Goal: Task Accomplishment & Management: Complete application form

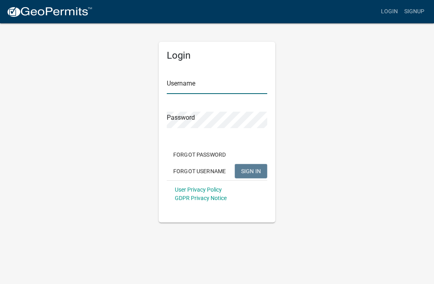
click at [222, 91] on input "Username" at bounding box center [217, 86] width 101 height 16
type input "[PERSON_NAME]"
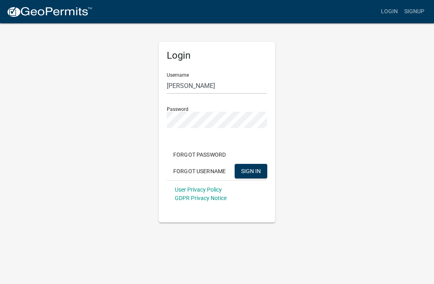
click at [251, 171] on button "SIGN IN" at bounding box center [251, 171] width 33 height 14
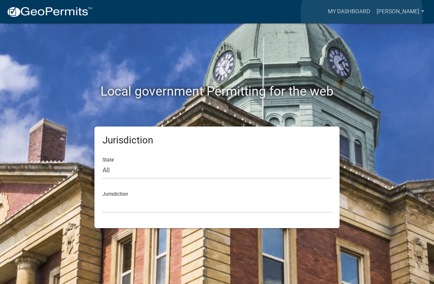
click at [362, 14] on link "My Dashboard" at bounding box center [349, 11] width 49 height 15
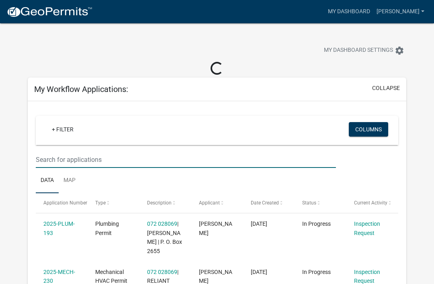
click at [129, 168] on input "text" at bounding box center [186, 160] width 300 height 16
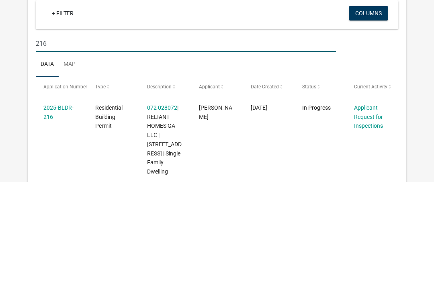
type input "216"
click at [370, 207] on link "Applicant Request for Inspections" at bounding box center [368, 219] width 29 height 25
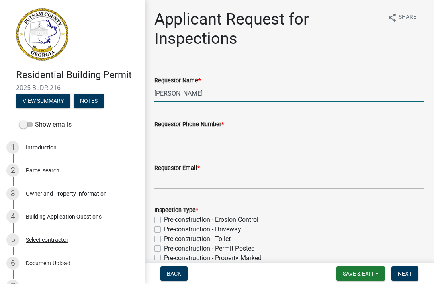
click at [328, 92] on input "[PERSON_NAME]" at bounding box center [289, 93] width 270 height 16
type input "M"
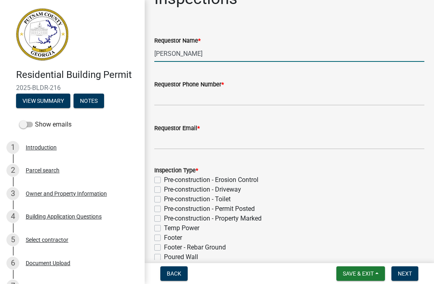
scroll to position [39, 0]
type input "[PERSON_NAME]"
click at [319, 103] on input "Requestor Phone Number *" at bounding box center [289, 98] width 270 height 16
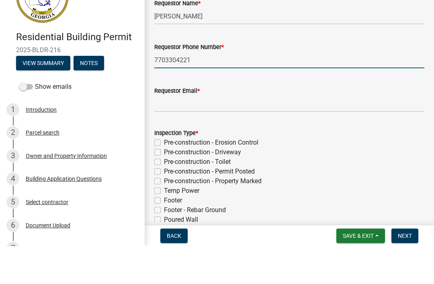
type input "7703304221"
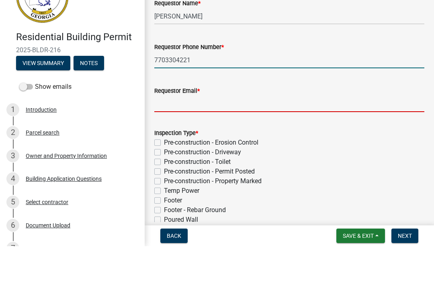
click at [327, 133] on input "Requestor Email *" at bounding box center [289, 141] width 270 height 16
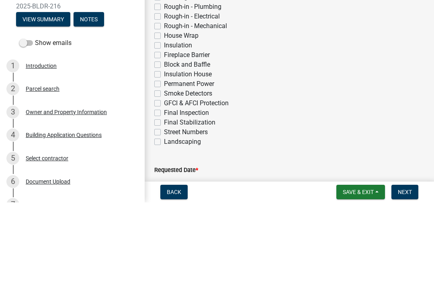
scroll to position [256, 0]
type input "[EMAIL_ADDRESS][DOMAIN_NAME]"
click at [164, 123] on label "Insulation" at bounding box center [178, 128] width 28 height 10
click at [164, 123] on input "Insulation" at bounding box center [166, 125] width 5 height 5
checkbox input "true"
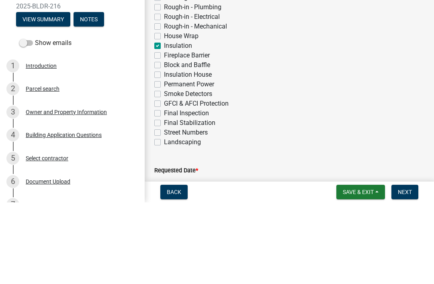
checkbox input "false"
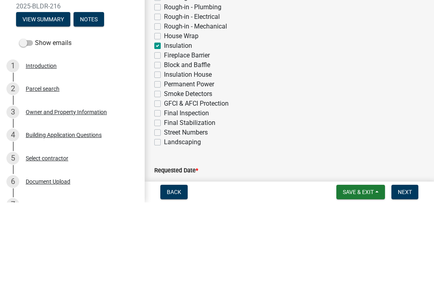
checkbox input "false"
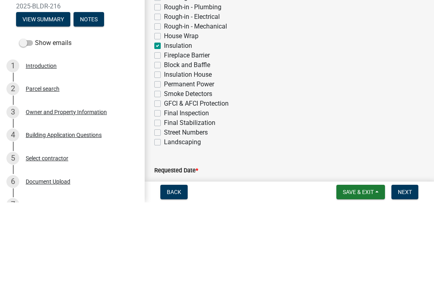
checkbox input "false"
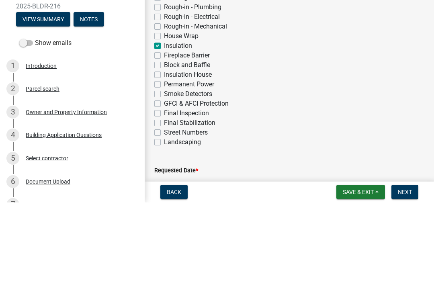
checkbox input "false"
checkbox input "true"
checkbox input "false"
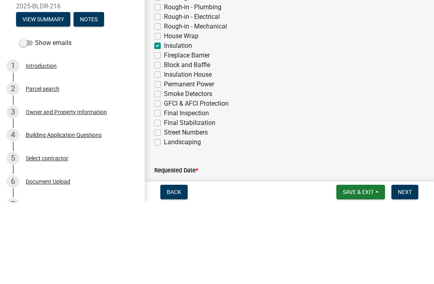
checkbox input "false"
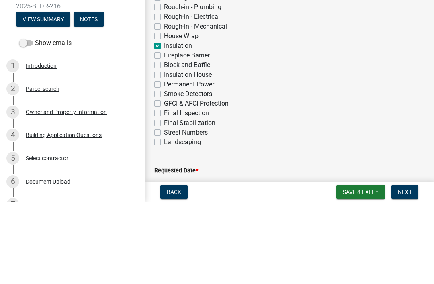
checkbox input "false"
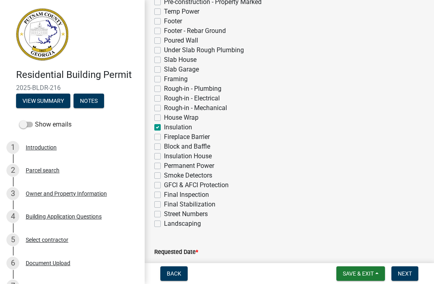
click at [164, 165] on label "Permanent Power" at bounding box center [189, 166] width 50 height 10
click at [164, 165] on input "Permanent Power" at bounding box center [166, 163] width 5 height 5
checkbox input "true"
checkbox input "false"
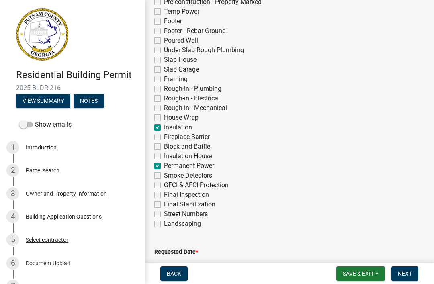
checkbox input "false"
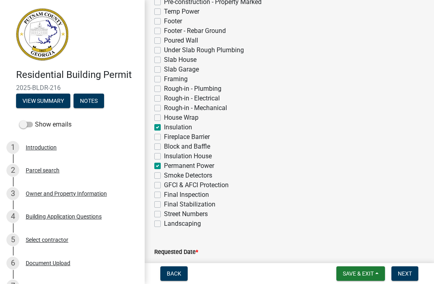
checkbox input "false"
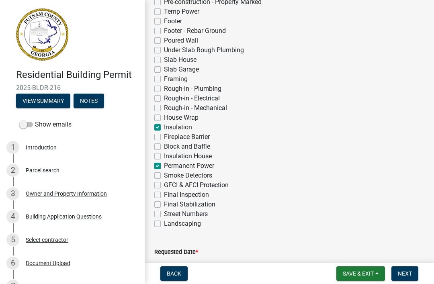
checkbox input "false"
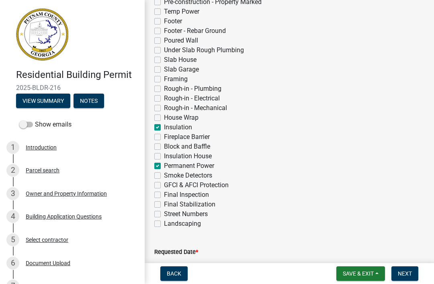
checkbox input "true"
checkbox input "false"
checkbox input "true"
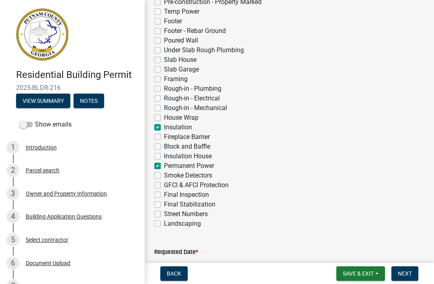
checkbox input "false"
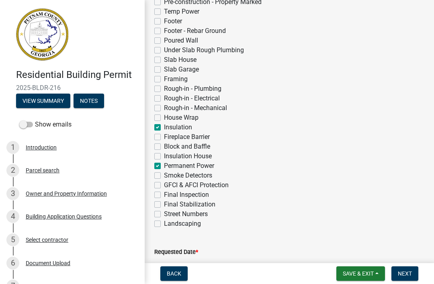
checkbox input "false"
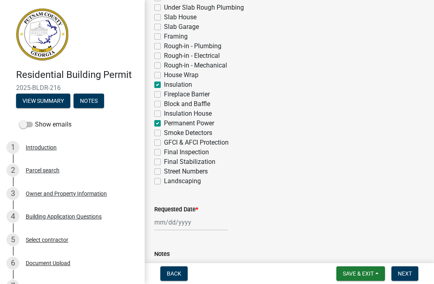
scroll to position [326, 0]
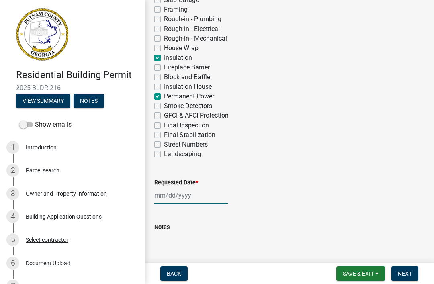
click at [173, 202] on div at bounding box center [191, 195] width 74 height 16
select select "10"
select select "2025"
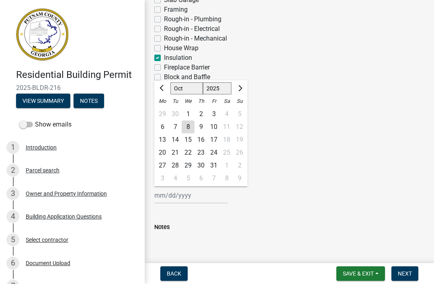
click at [201, 131] on div "9" at bounding box center [201, 127] width 13 height 13
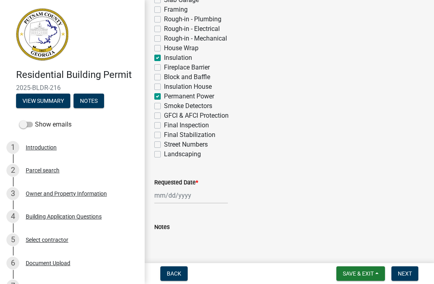
type input "[DATE]"
click at [411, 277] on span "Next" at bounding box center [405, 274] width 14 height 6
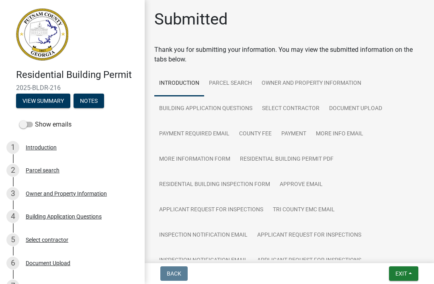
click at [408, 270] on button "Exit" at bounding box center [403, 274] width 29 height 14
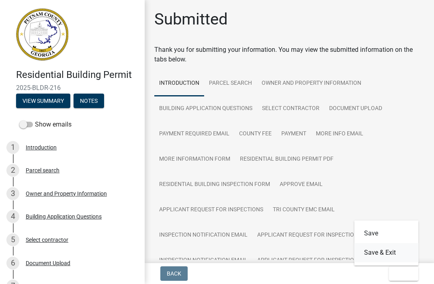
click at [398, 254] on button "Save & Exit" at bounding box center [387, 252] width 64 height 19
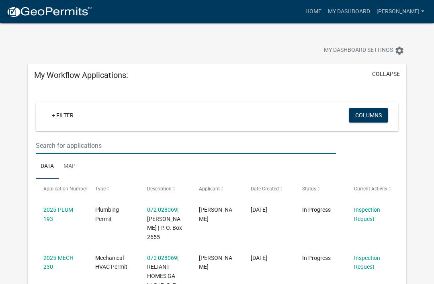
click at [64, 151] on input "text" at bounding box center [186, 145] width 300 height 16
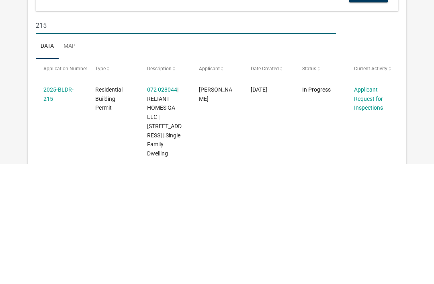
type input "215"
click at [371, 207] on link "Applicant Request for Inspections" at bounding box center [368, 219] width 29 height 25
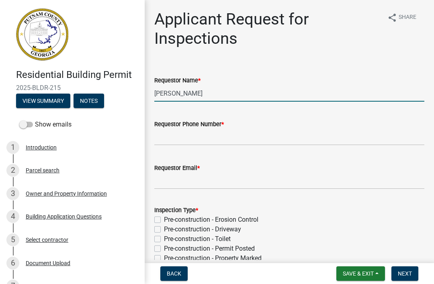
click at [277, 93] on input "[PERSON_NAME]" at bounding box center [289, 93] width 270 height 16
type input "M"
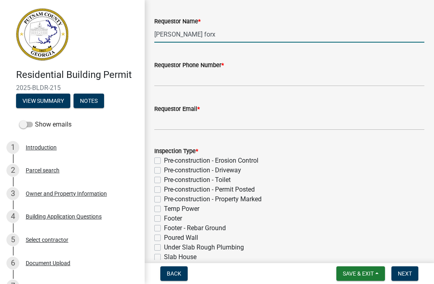
scroll to position [58, 0]
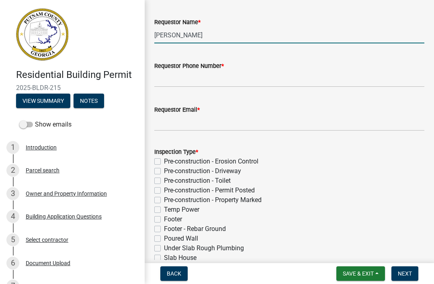
type input "[PERSON_NAME]"
click at [323, 83] on input "Requestor Phone Number *" at bounding box center [289, 79] width 270 height 16
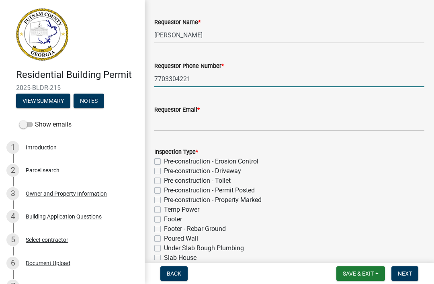
scroll to position [96, 0]
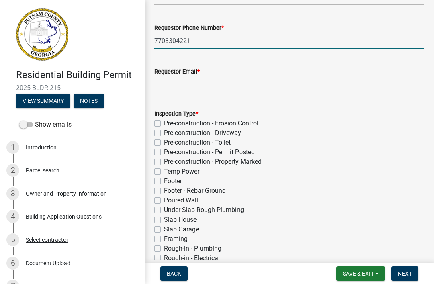
type input "7703304221"
click at [324, 88] on input "Requestor Email *" at bounding box center [289, 84] width 270 height 16
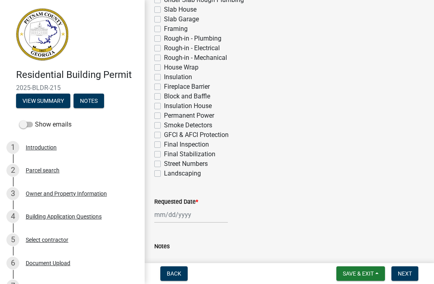
scroll to position [309, 0]
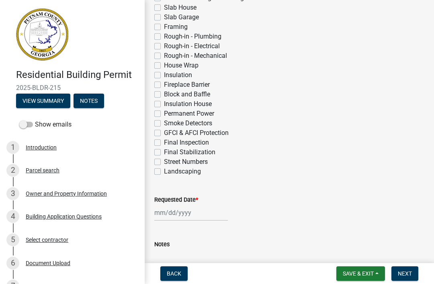
type input "[EMAIL_ADDRESS][DOMAIN_NAME]"
click at [164, 78] on label "Insulation" at bounding box center [178, 75] width 28 height 10
click at [164, 76] on input "Insulation" at bounding box center [166, 72] width 5 height 5
checkbox input "true"
checkbox input "false"
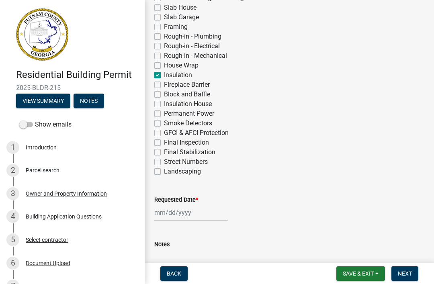
checkbox input "false"
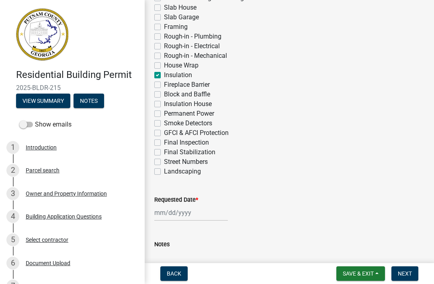
checkbox input "false"
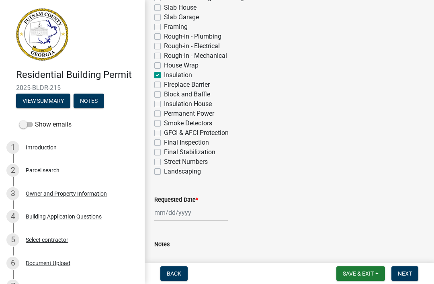
checkbox input "false"
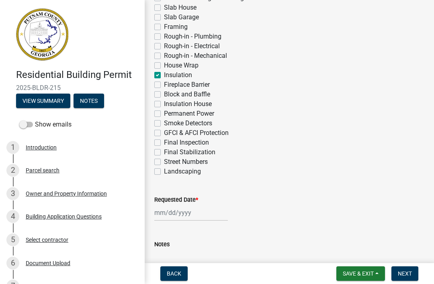
checkbox input "false"
checkbox input "true"
checkbox input "false"
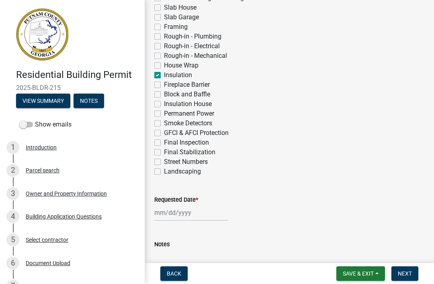
checkbox input "false"
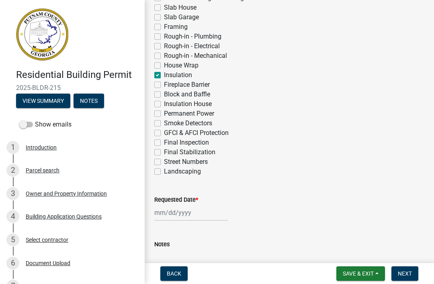
checkbox input "false"
click at [164, 113] on label "Permanent Power" at bounding box center [189, 114] width 50 height 10
click at [164, 113] on input "Permanent Power" at bounding box center [166, 111] width 5 height 5
checkbox input "true"
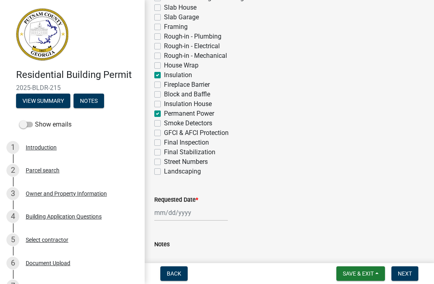
checkbox input "false"
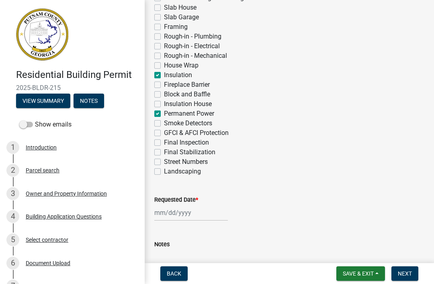
checkbox input "false"
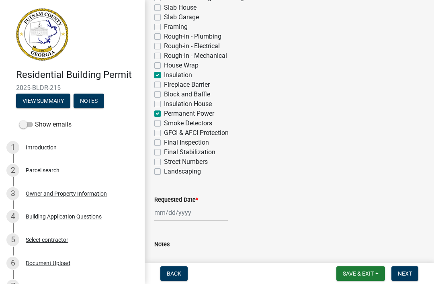
checkbox input "false"
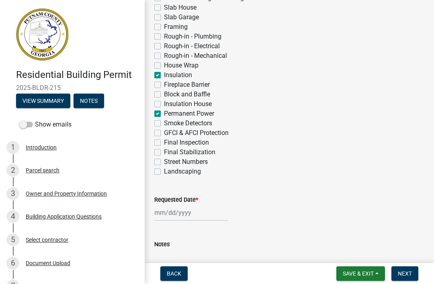
checkbox input "false"
checkbox input "true"
checkbox input "false"
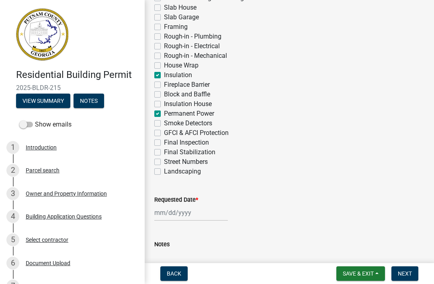
checkbox input "false"
checkbox input "true"
checkbox input "false"
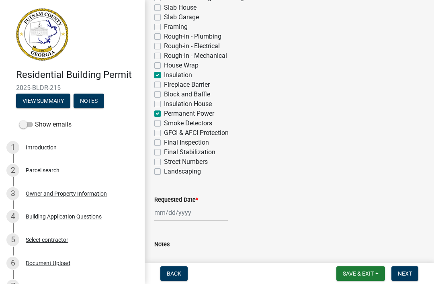
checkbox input "false"
click at [176, 213] on div at bounding box center [191, 213] width 74 height 16
select select "10"
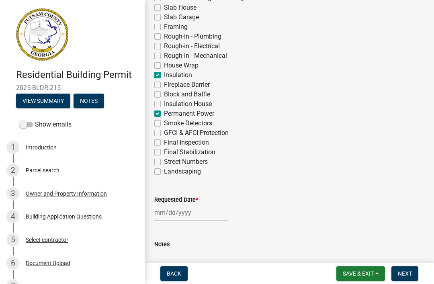
select select "2025"
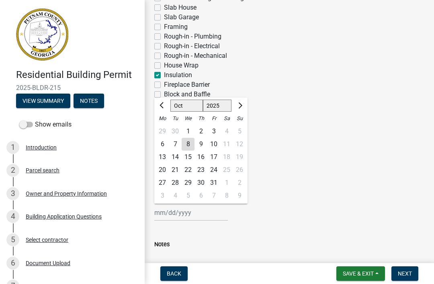
click at [201, 146] on div "9" at bounding box center [201, 144] width 13 height 13
type input "[DATE]"
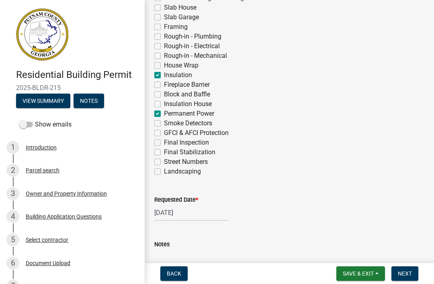
click at [405, 265] on nav "Back Save & Exit Save Save & Exit Next" at bounding box center [289, 273] width 289 height 21
click at [402, 269] on button "Next" at bounding box center [405, 274] width 27 height 14
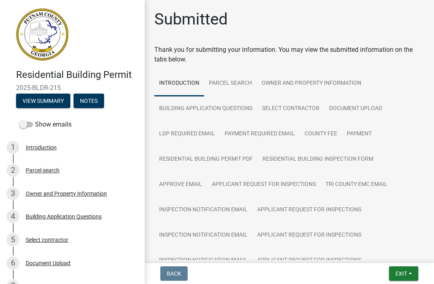
click at [401, 280] on button "Exit" at bounding box center [403, 274] width 29 height 14
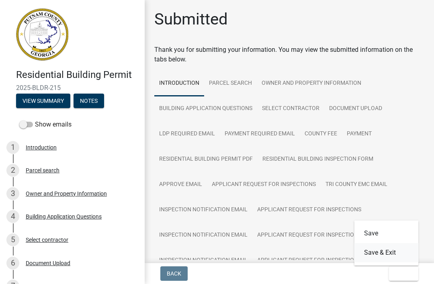
click at [399, 250] on button "Save & Exit" at bounding box center [387, 252] width 64 height 19
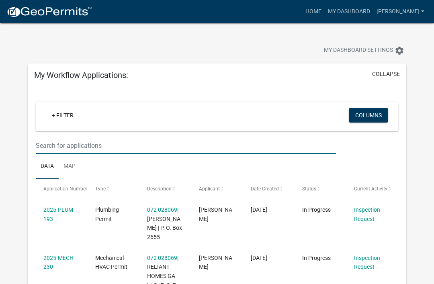
click at [59, 146] on input "text" at bounding box center [186, 145] width 300 height 16
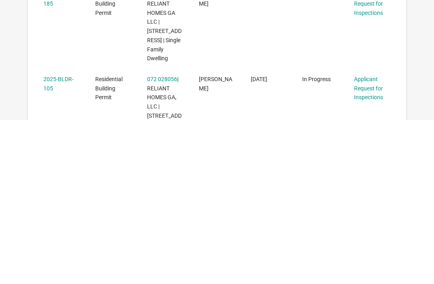
scroll to position [272, 0]
type input "105"
click at [373, 239] on link "Applicant Request for Inspections" at bounding box center [368, 251] width 29 height 25
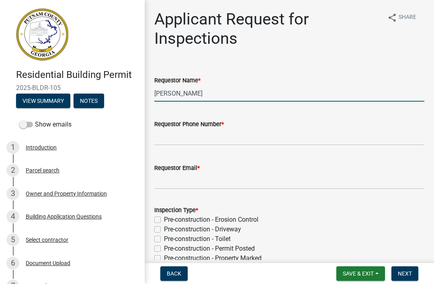
click at [243, 91] on input "[PERSON_NAME]" at bounding box center [289, 93] width 270 height 16
type input "M"
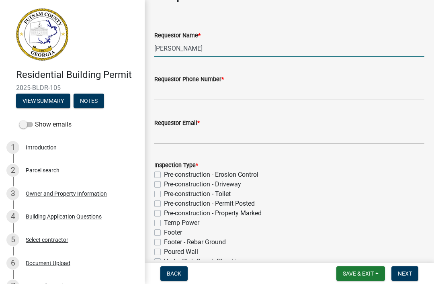
scroll to position [47, 0]
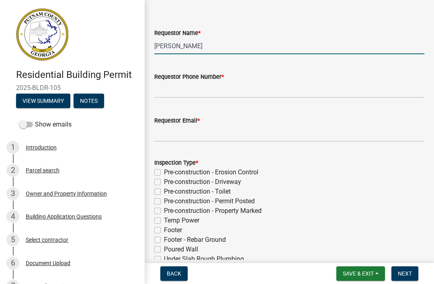
type input "[PERSON_NAME]"
click at [328, 95] on input "Requestor Phone Number *" at bounding box center [289, 90] width 270 height 16
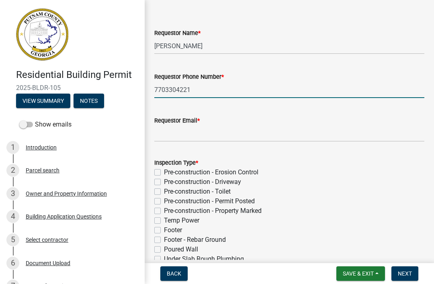
scroll to position [78, 0]
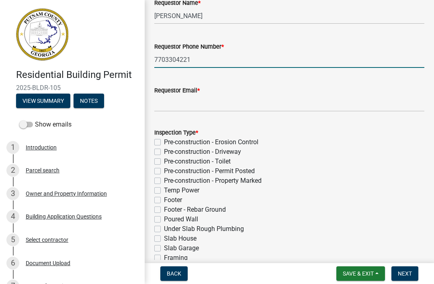
type input "7703304221"
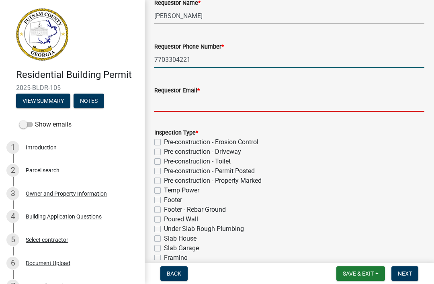
click at [336, 102] on input "Requestor Email *" at bounding box center [289, 103] width 270 height 16
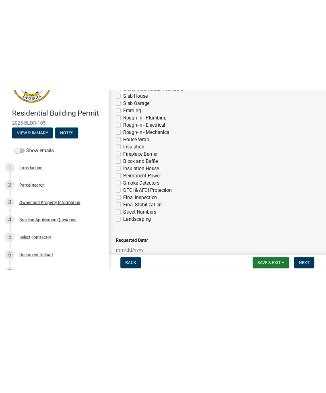
scroll to position [265, 0]
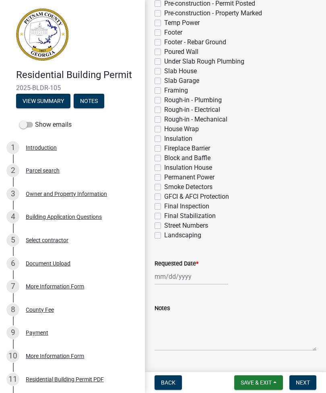
type input "[EMAIL_ADDRESS][DOMAIN_NAME]"
click at [164, 188] on label "Smoke Detectors" at bounding box center [188, 187] width 48 height 10
click at [164, 187] on input "Smoke Detectors" at bounding box center [166, 184] width 5 height 5
checkbox input "true"
checkbox input "false"
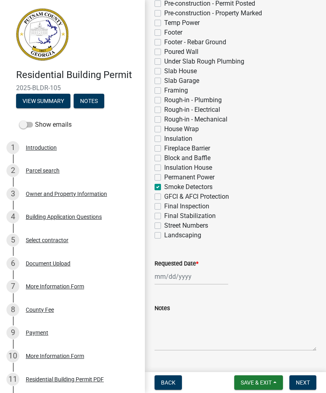
checkbox input "false"
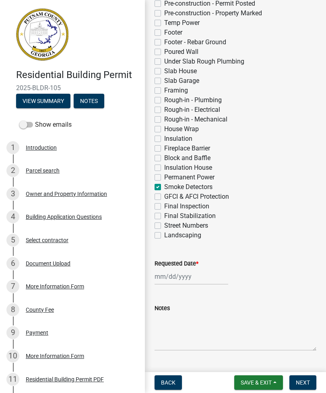
checkbox input "false"
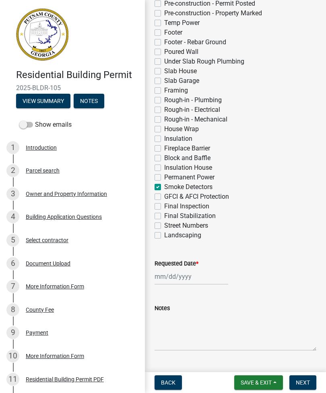
checkbox input "false"
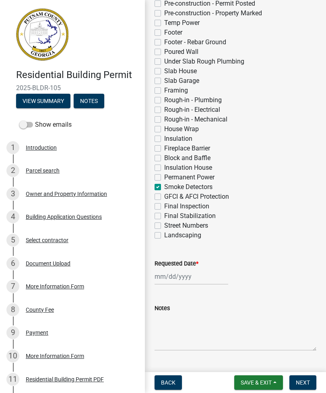
checkbox input "false"
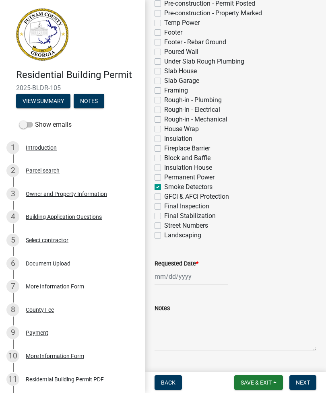
checkbox input "false"
checkbox input "true"
checkbox input "false"
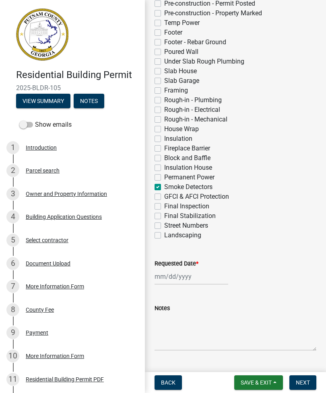
checkbox input "false"
click at [164, 199] on label "GFCI & AFCI Protection" at bounding box center [196, 197] width 65 height 10
click at [164, 197] on input "GFCI & AFCI Protection" at bounding box center [166, 194] width 5 height 5
checkbox input "true"
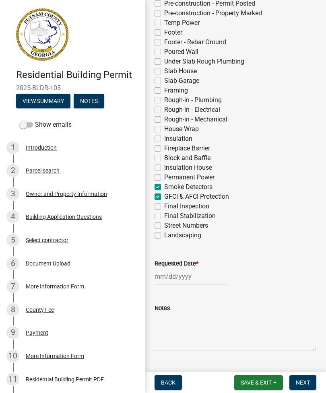
checkbox input "false"
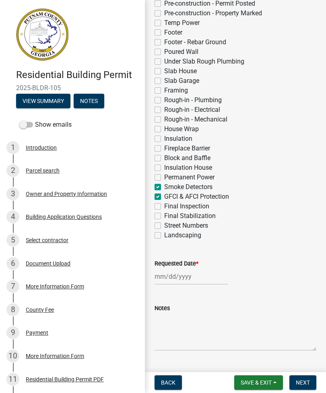
checkbox input "false"
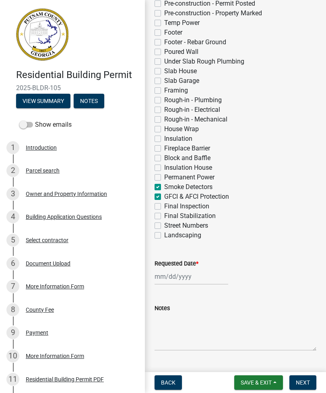
checkbox input "false"
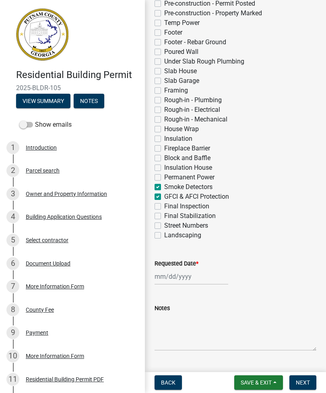
checkbox input "false"
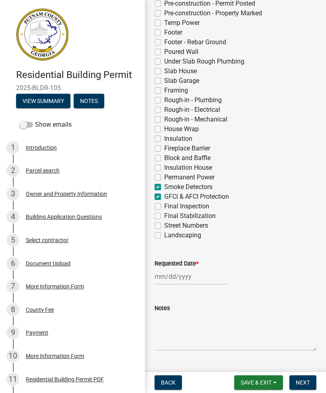
checkbox input "false"
checkbox input "true"
checkbox input "false"
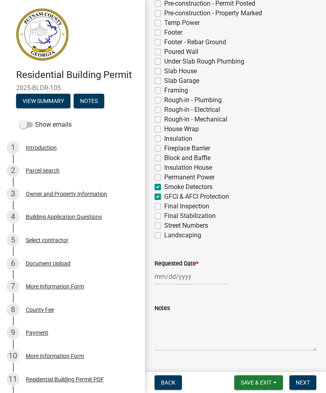
checkbox input "false"
click at [164, 224] on label "Street Numbers" at bounding box center [186, 226] width 44 height 10
click at [164, 224] on input "Street Numbers" at bounding box center [166, 223] width 5 height 5
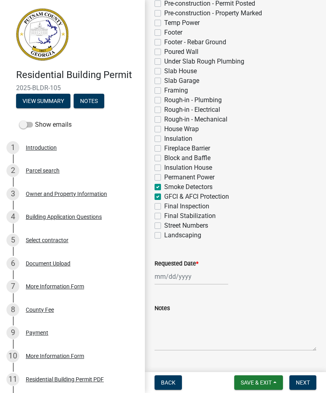
checkbox input "true"
checkbox input "false"
click at [164, 236] on label "Landscaping" at bounding box center [182, 235] width 37 height 10
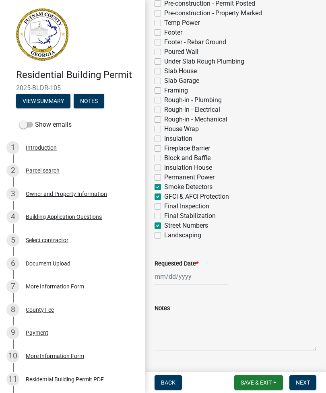
click at [164, 236] on input "Landscaping" at bounding box center [166, 232] width 5 height 5
click at [196, 209] on label "Final Inspection" at bounding box center [186, 206] width 45 height 10
click at [169, 207] on input "Final Inspection" at bounding box center [166, 203] width 5 height 5
click at [203, 217] on label "Final Stabilization" at bounding box center [189, 216] width 51 height 10
click at [169, 216] on input "Final Stabilization" at bounding box center [166, 213] width 5 height 5
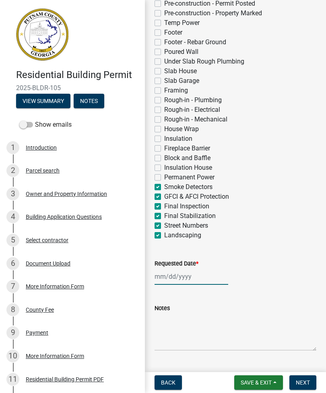
click at [183, 281] on div at bounding box center [191, 276] width 74 height 16
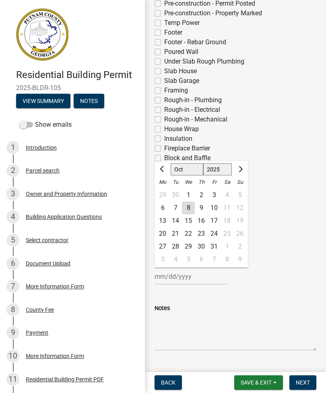
click at [201, 205] on div "9" at bounding box center [201, 207] width 13 height 13
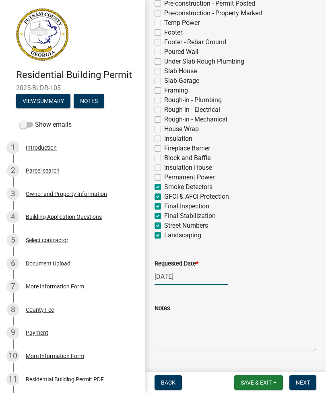
click at [196, 280] on div "[DATE]" at bounding box center [191, 276] width 74 height 16
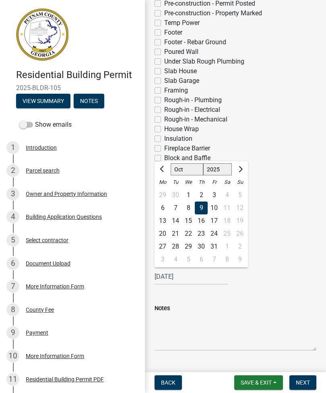
click at [201, 205] on div "9" at bounding box center [201, 207] width 13 height 13
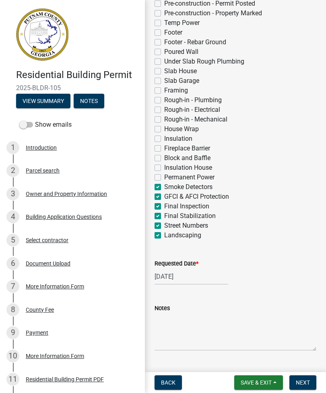
click at [302, 284] on span "Next" at bounding box center [302, 382] width 14 height 6
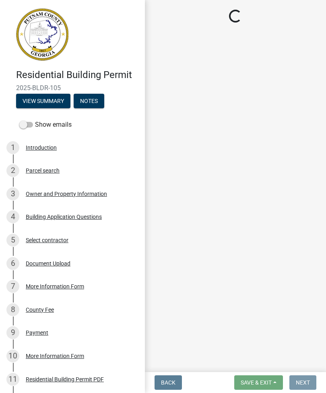
scroll to position [0, 0]
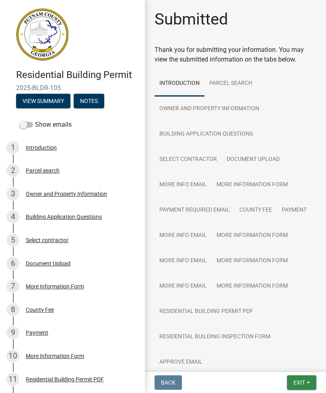
click at [300, 284] on span "Exit" at bounding box center [299, 382] width 12 height 6
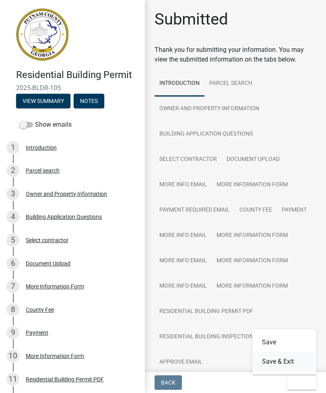
click at [282, 284] on button "Save & Exit" at bounding box center [284, 361] width 64 height 19
